Goal: Transaction & Acquisition: Book appointment/travel/reservation

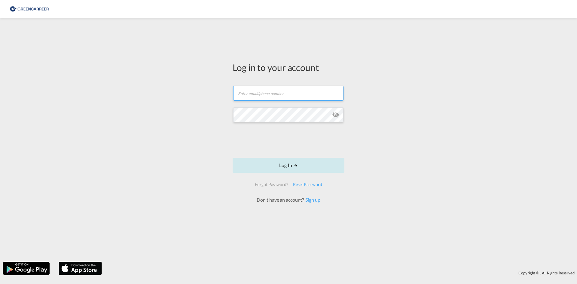
type input "[EMAIL_ADDRESS][DOMAIN_NAME]"
click at [288, 163] on button "Log In" at bounding box center [289, 165] width 112 height 15
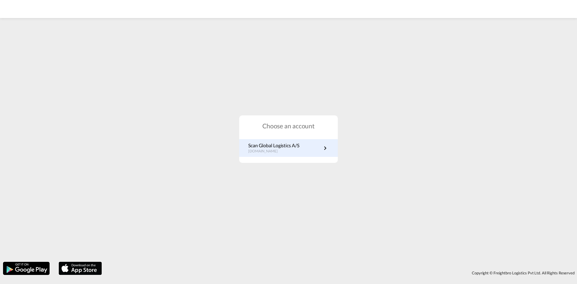
click at [311, 154] on link "Scan Global Logistics A/S [DOMAIN_NAME]" at bounding box center [288, 148] width 81 height 12
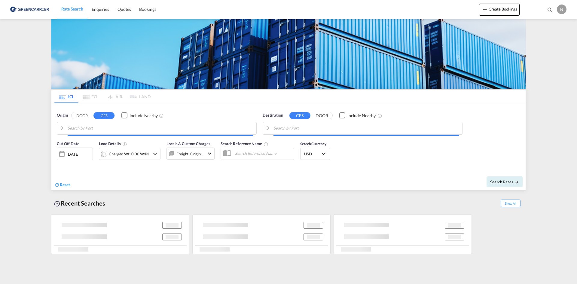
type input "[GEOGRAPHIC_DATA], [GEOGRAPHIC_DATA]"
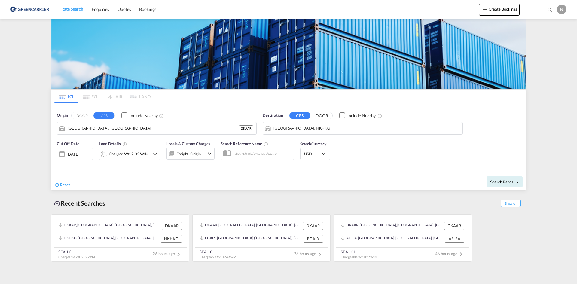
click at [324, 129] on input "Hong Kong, HKHKG" at bounding box center [366, 128] width 186 height 9
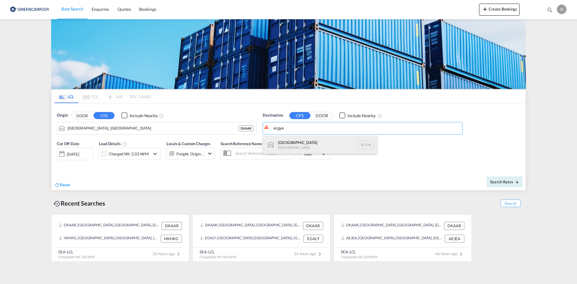
click at [310, 150] on div "Guayaquil Ecuador ECGYE" at bounding box center [320, 145] width 114 height 18
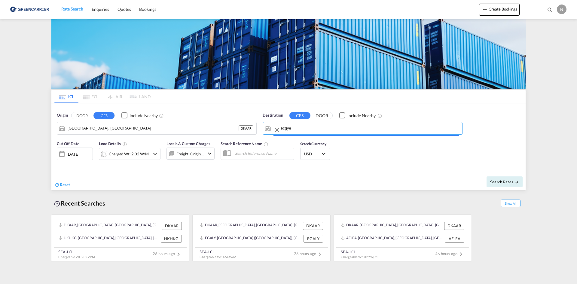
type input "Guayaquil, ECGYE"
click at [127, 156] on div "Charged Wt: 2.02 W/M" at bounding box center [129, 154] width 40 height 8
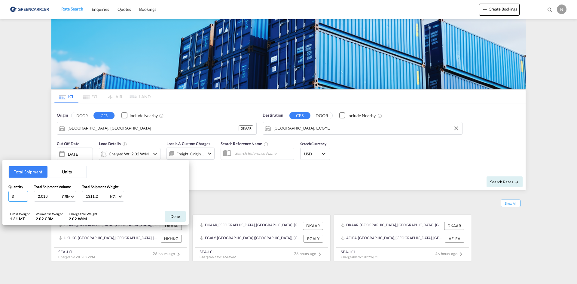
click at [25, 195] on input "3" at bounding box center [18, 196] width 20 height 11
click at [27, 196] on input "2" at bounding box center [18, 196] width 20 height 11
click at [26, 194] on input "3" at bounding box center [18, 196] width 20 height 11
type input "4"
click at [26, 194] on input "4" at bounding box center [18, 196] width 20 height 11
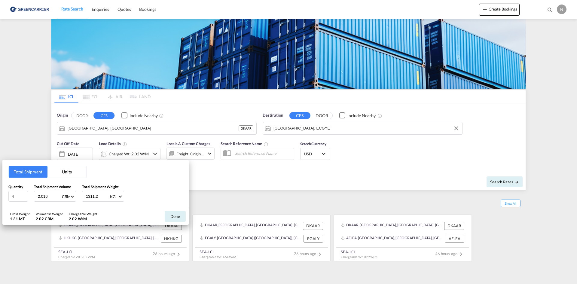
click at [47, 195] on input "2.016" at bounding box center [49, 196] width 24 height 10
type input "3.312"
type input "2029.350"
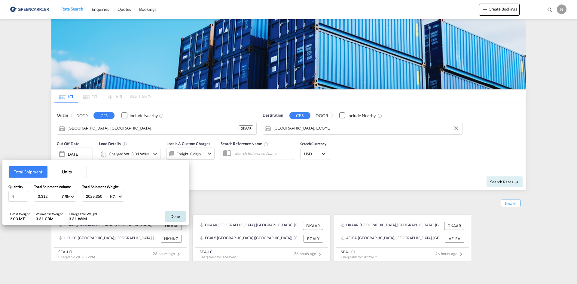
click at [183, 218] on button "Done" at bounding box center [175, 216] width 21 height 11
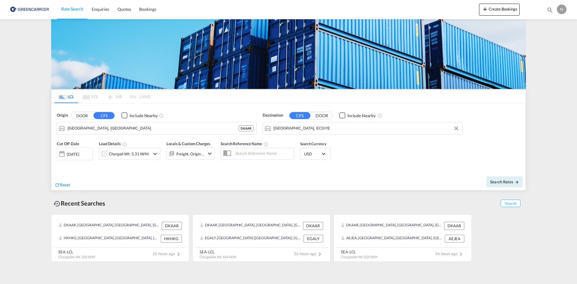
click at [181, 158] on div "Freight, Origin +1" at bounding box center [186, 153] width 38 height 12
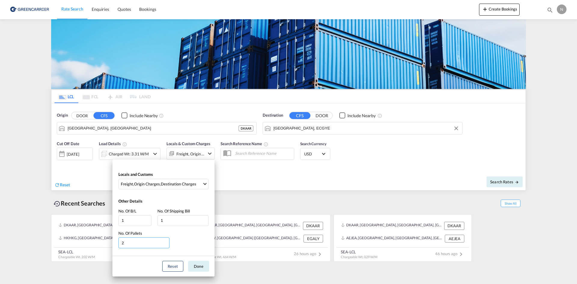
click at [166, 240] on input "2" at bounding box center [143, 242] width 51 height 11
click at [166, 242] on input "3" at bounding box center [143, 242] width 51 height 11
type input "4"
click at [166, 242] on input "4" at bounding box center [143, 242] width 51 height 11
click at [198, 265] on button "Done" at bounding box center [198, 266] width 21 height 11
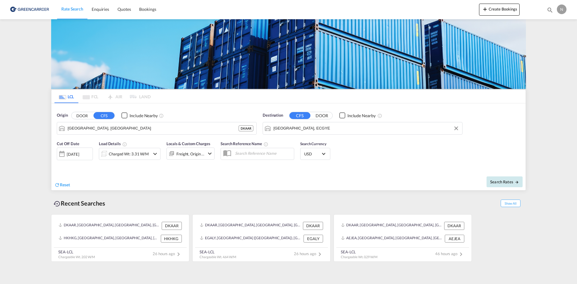
click at [497, 183] on span "Search Rates" at bounding box center [504, 181] width 29 height 5
type input "DKAAR to ECGYE / 20 Aug 2025"
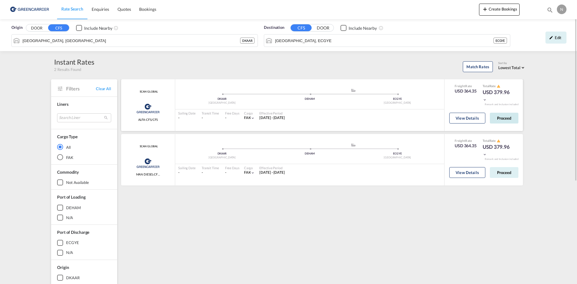
click at [504, 115] on button "Proceed" at bounding box center [504, 118] width 29 height 11
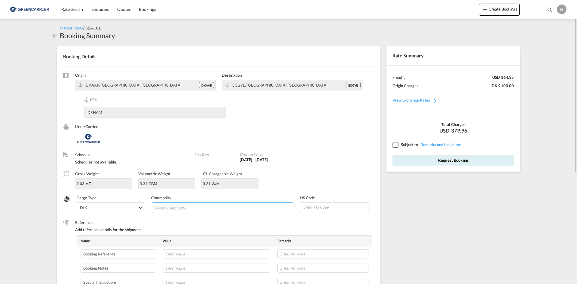
click at [197, 206] on input "Search Commodity" at bounding box center [180, 208] width 55 height 10
type input "ENZYMES"
type input "350790"
click at [211, 255] on input "text" at bounding box center [217, 253] width 108 height 9
paste input "CPH32106725"
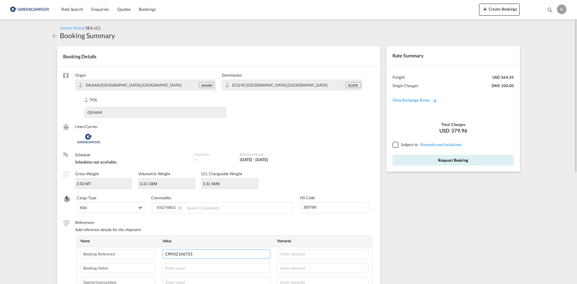
type input "CPH32106725"
type input "NOVONESIS"
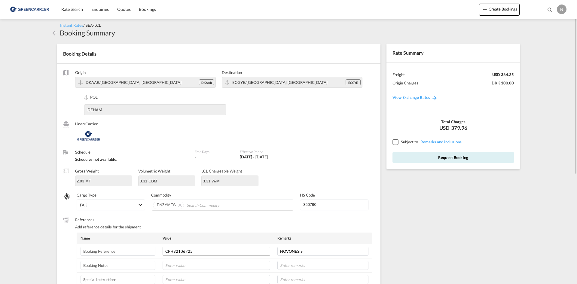
scroll to position [154, 0]
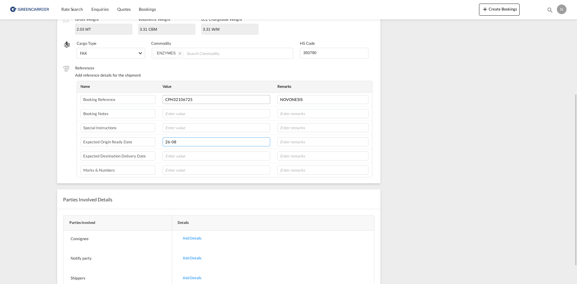
type input "26-08"
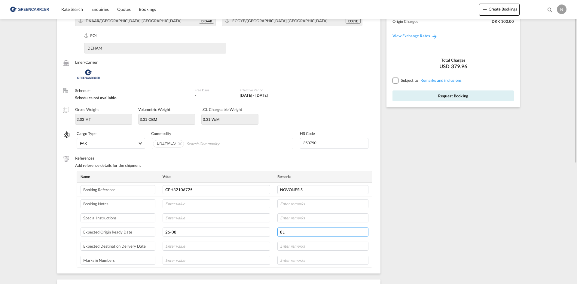
scroll to position [34, 0]
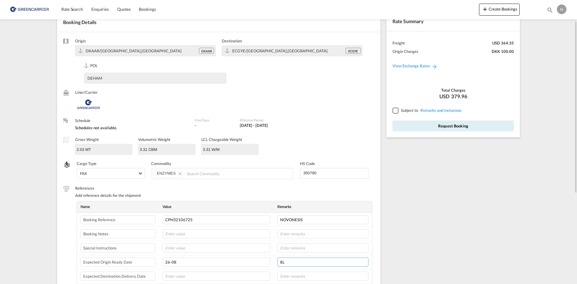
type input "8L"
click at [393, 111] on div at bounding box center [394, 110] width 5 height 5
click at [401, 122] on button "Request Booking" at bounding box center [452, 125] width 121 height 11
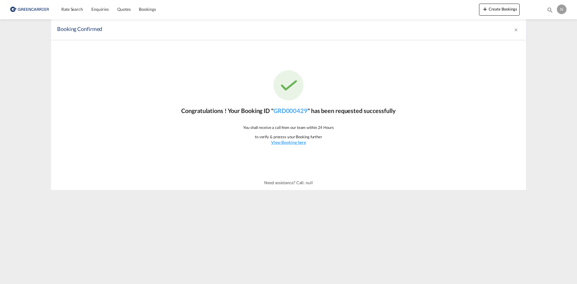
scroll to position [0, 0]
